Goal: Find specific page/section: Find specific page/section

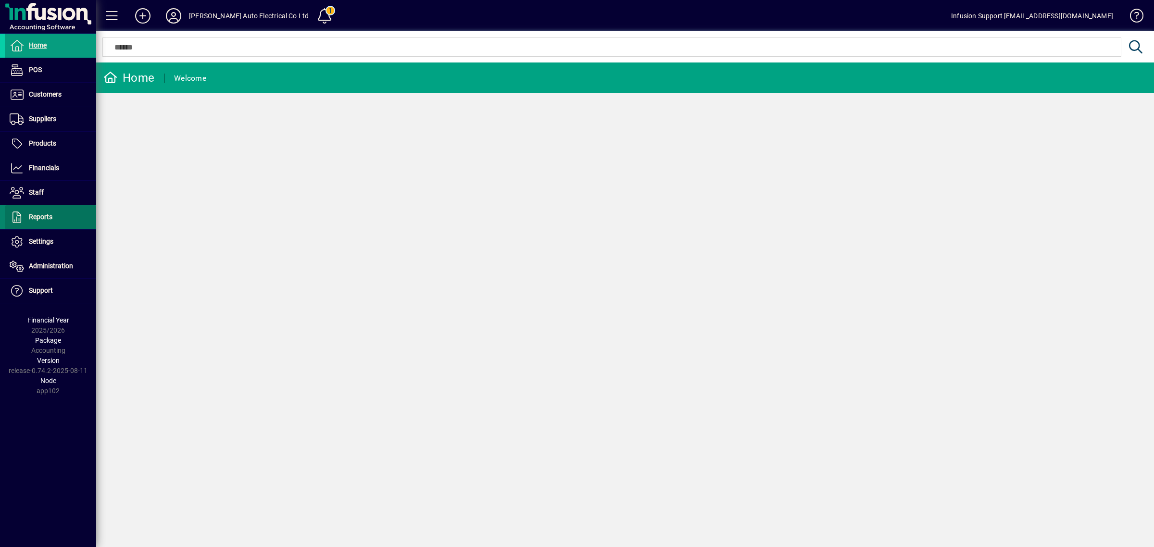
click at [52, 219] on span at bounding box center [50, 217] width 91 height 23
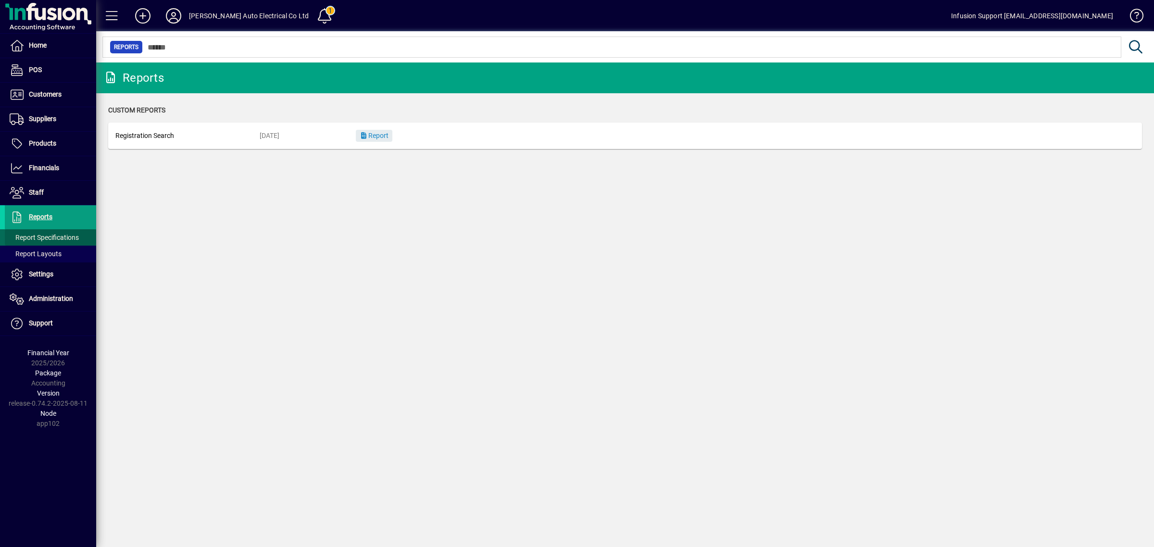
click at [63, 236] on span "Report Specifications" at bounding box center [44, 238] width 69 height 8
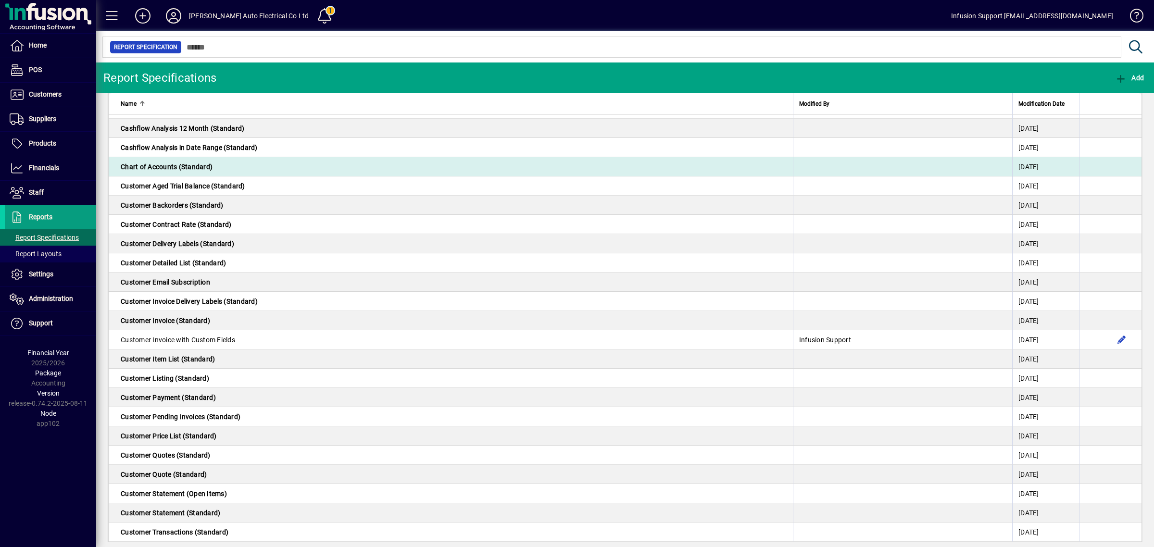
scroll to position [120, 0]
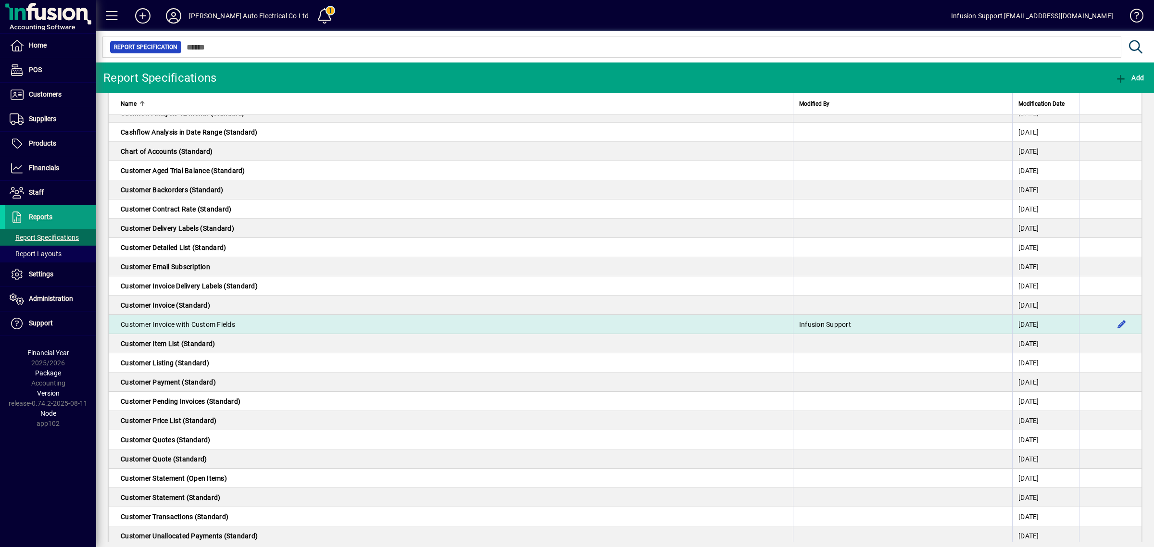
click at [261, 327] on td "Customer Invoice with Custom Fields" at bounding box center [451, 324] width 684 height 19
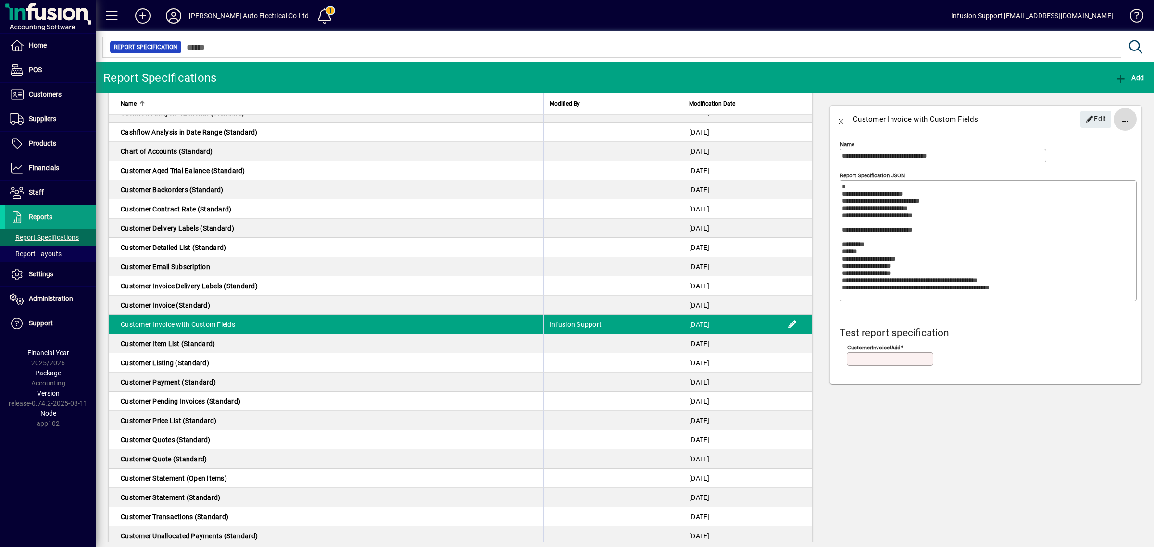
click at [1120, 118] on span "button" at bounding box center [1124, 119] width 23 height 23
click at [1046, 118] on div at bounding box center [577, 273] width 1154 height 547
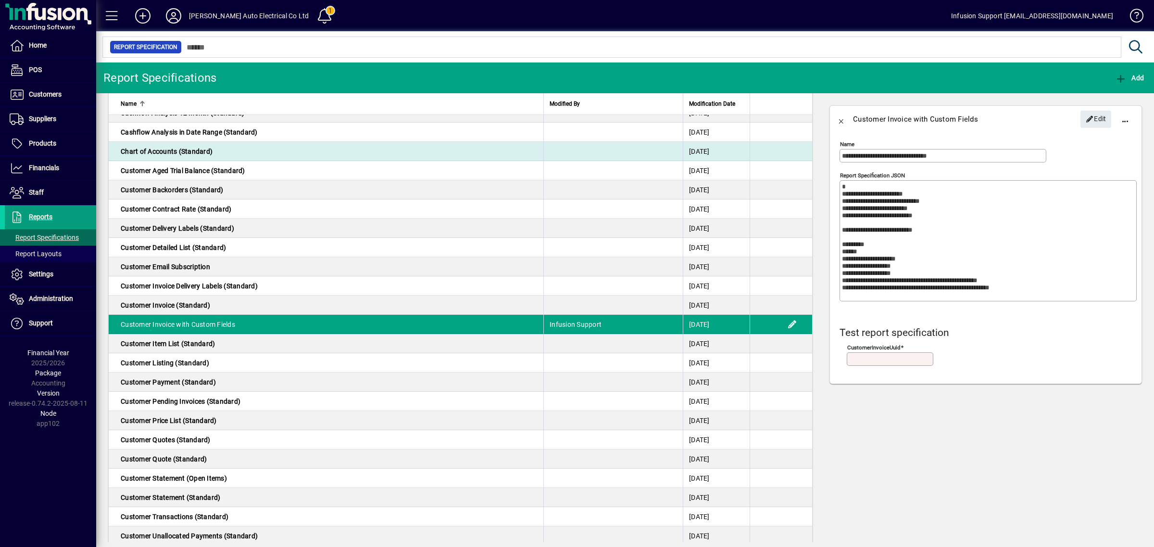
drag, startPoint x: 974, startPoint y: 154, endPoint x: 789, endPoint y: 154, distance: 185.5
click at [789, 154] on div "Name Modified By Modification Date Balance Sheet 3 Year (Standard) 08/08/2025 B…" at bounding box center [624, 317] width 1057 height 449
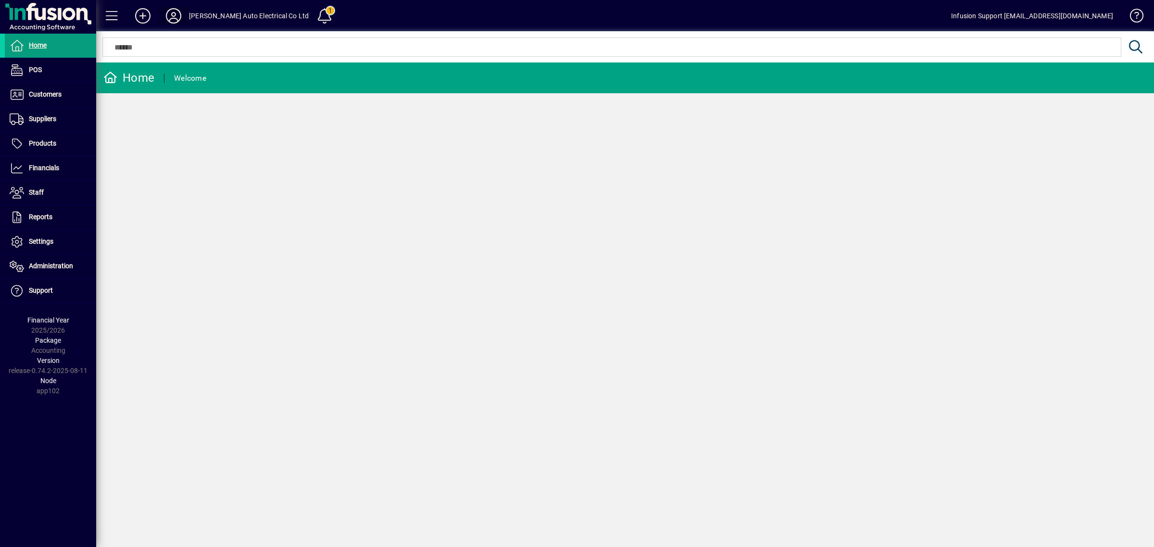
click at [170, 16] on icon at bounding box center [173, 15] width 19 height 15
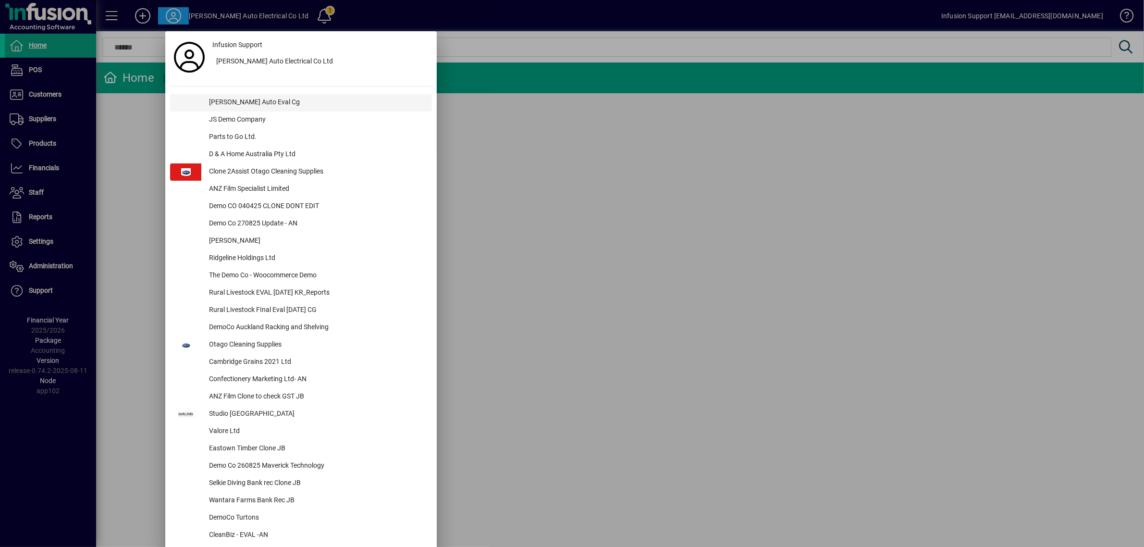
click at [231, 102] on div "[PERSON_NAME] Auto Eval Cg" at bounding box center [316, 102] width 231 height 17
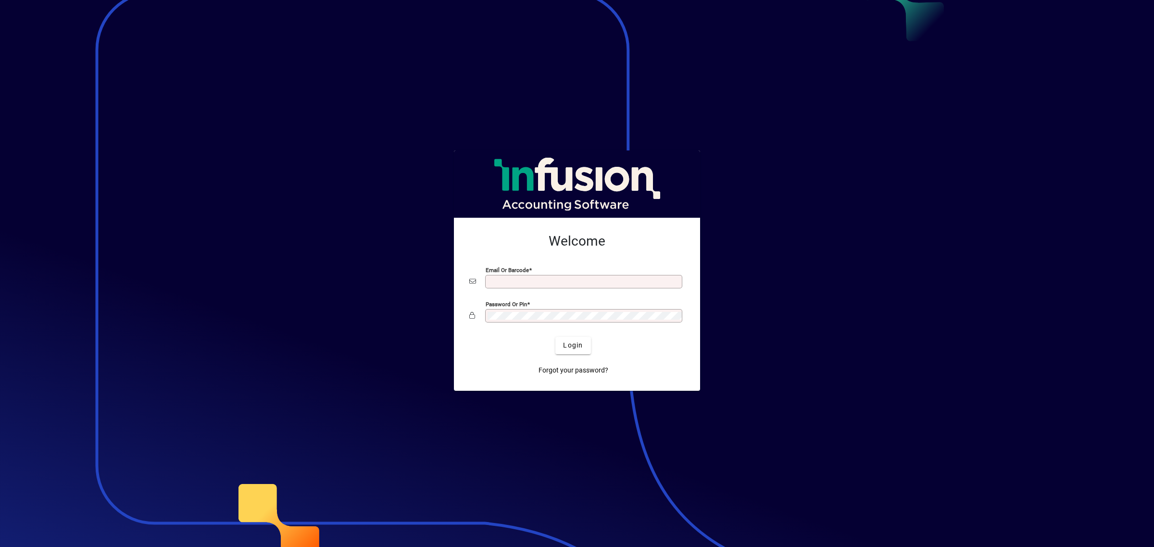
type input "**********"
drag, startPoint x: 775, startPoint y: 347, endPoint x: 729, endPoint y: 347, distance: 46.6
click at [775, 346] on div at bounding box center [577, 273] width 1154 height 547
click at [585, 347] on span "submit" at bounding box center [572, 345] width 35 height 23
type input "**********"
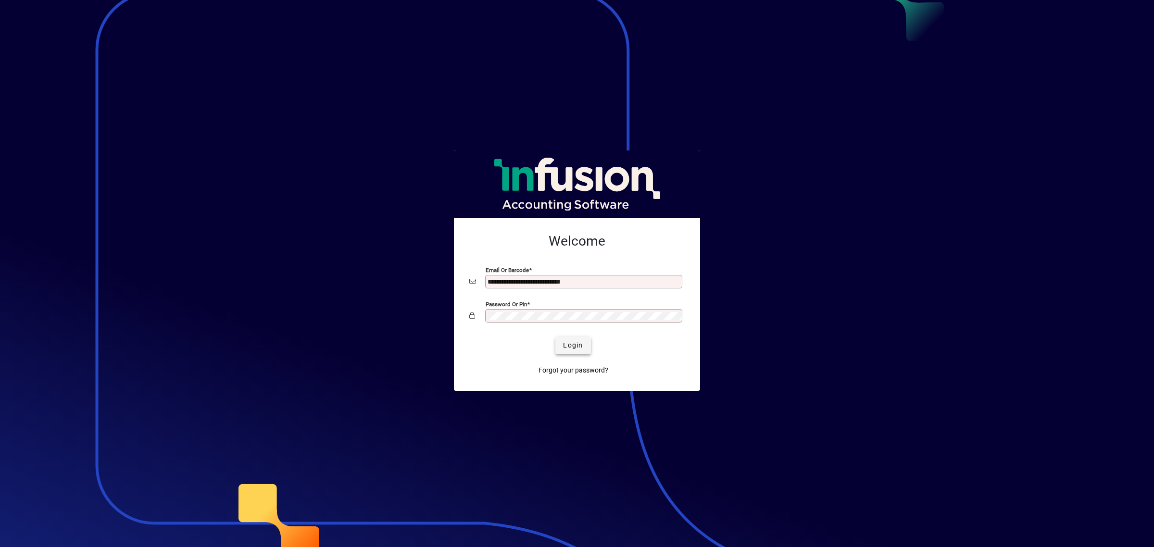
click at [586, 340] on span "submit" at bounding box center [572, 345] width 35 height 23
